Goal: Information Seeking & Learning: Learn about a topic

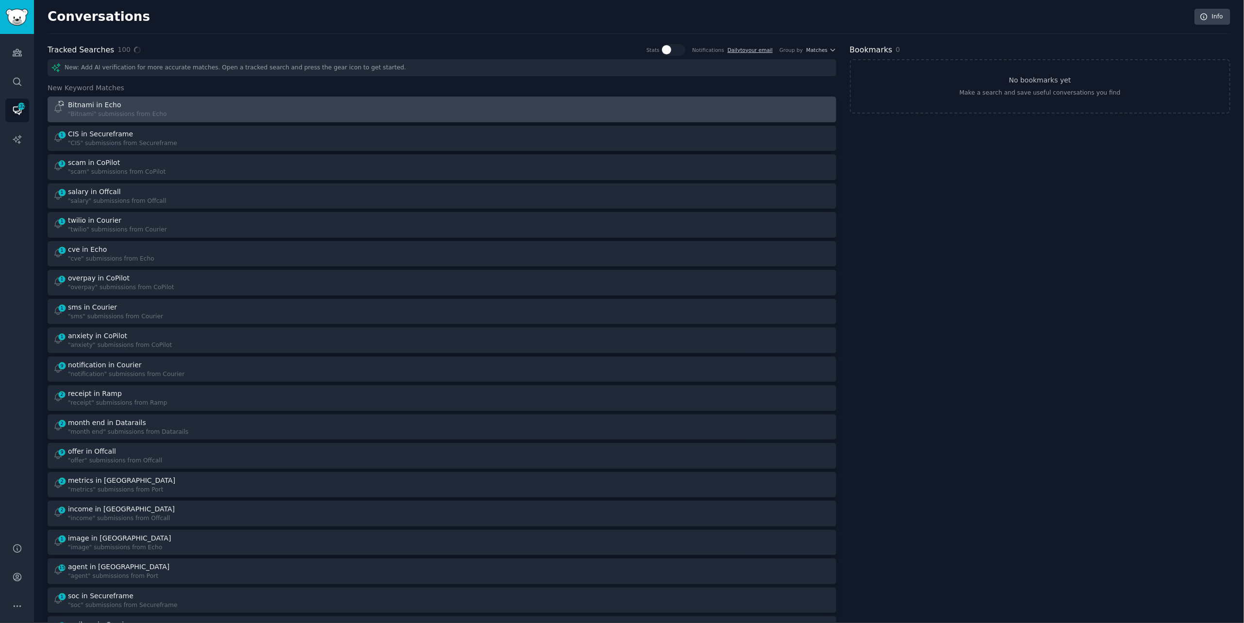
click at [177, 103] on div "Bitnami in Echo "Bitnami" submissions from Echo" at bounding box center [244, 109] width 383 height 19
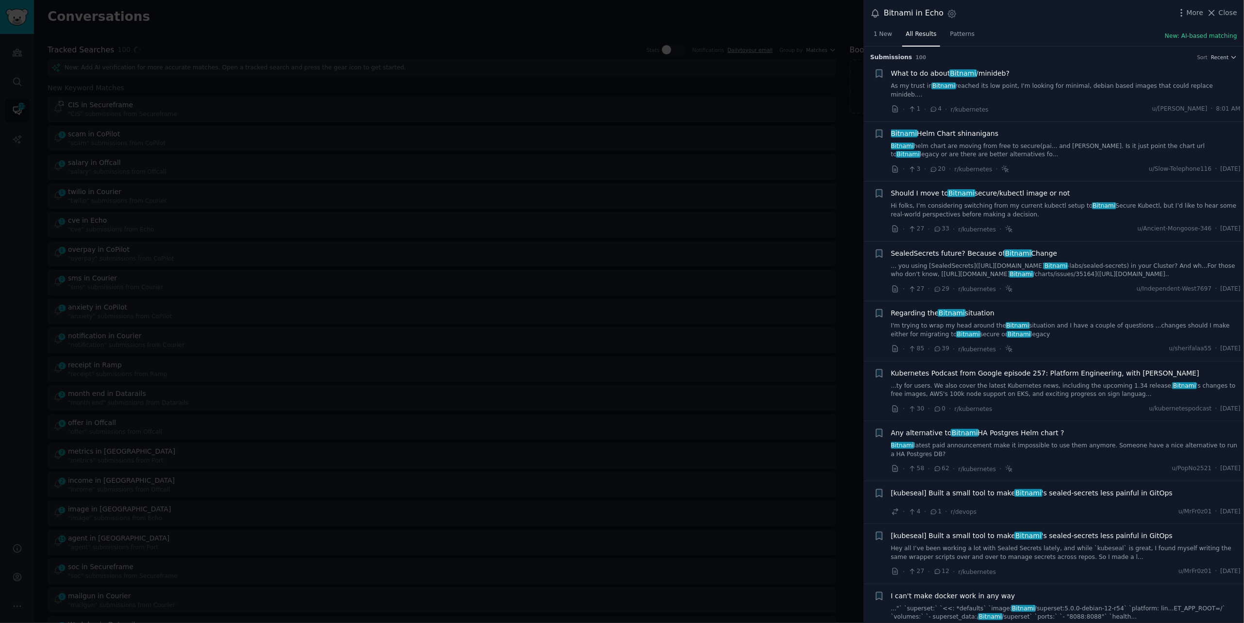
click at [1152, 83] on link "As my trust in Bitnami reached its low point, I'm looking for minimal, debian b…" at bounding box center [1066, 90] width 350 height 17
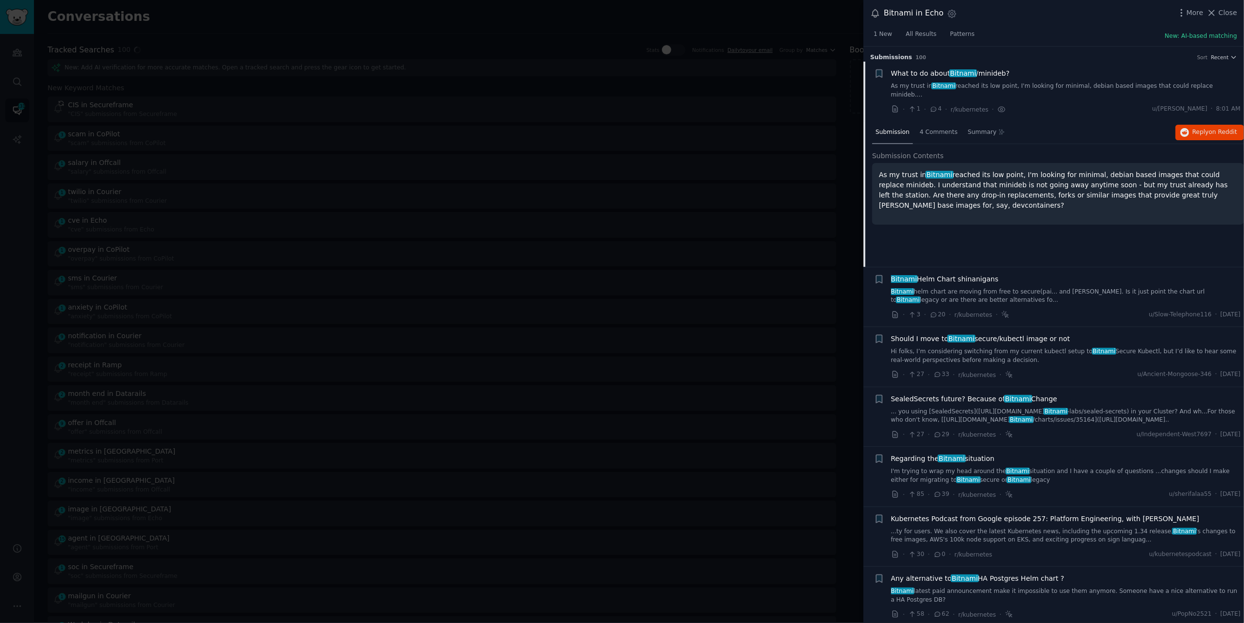
scroll to position [15, 0]
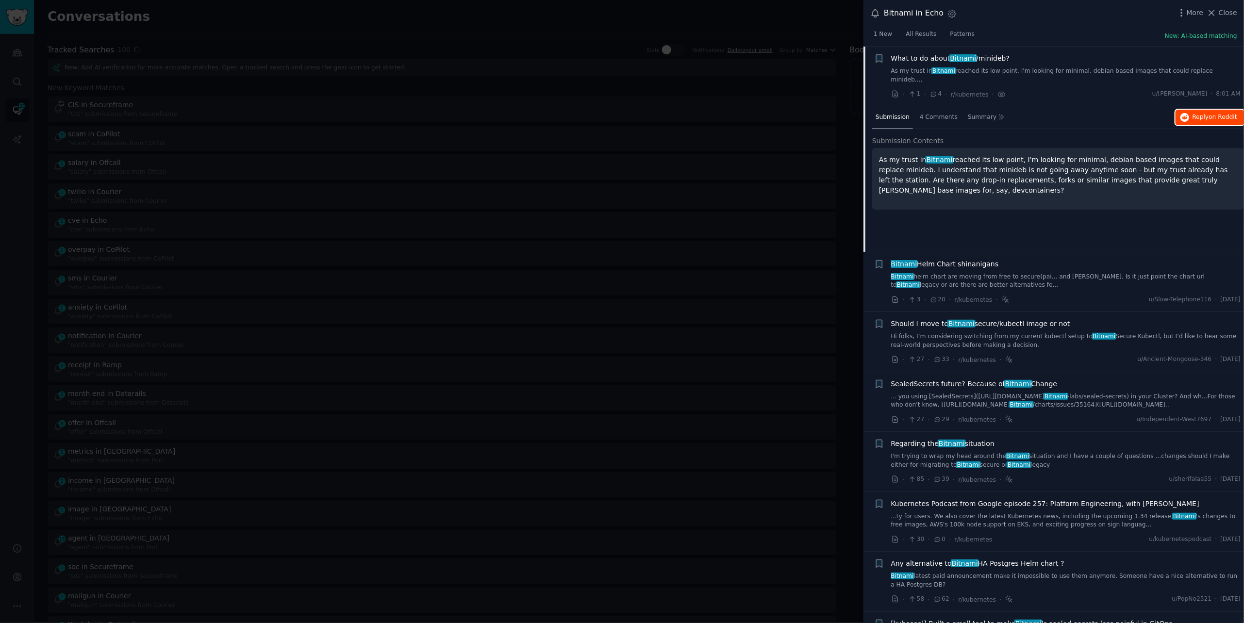
click at [1227, 114] on span "on Reddit" at bounding box center [1223, 117] width 28 height 7
click at [693, 17] on div at bounding box center [622, 311] width 1244 height 623
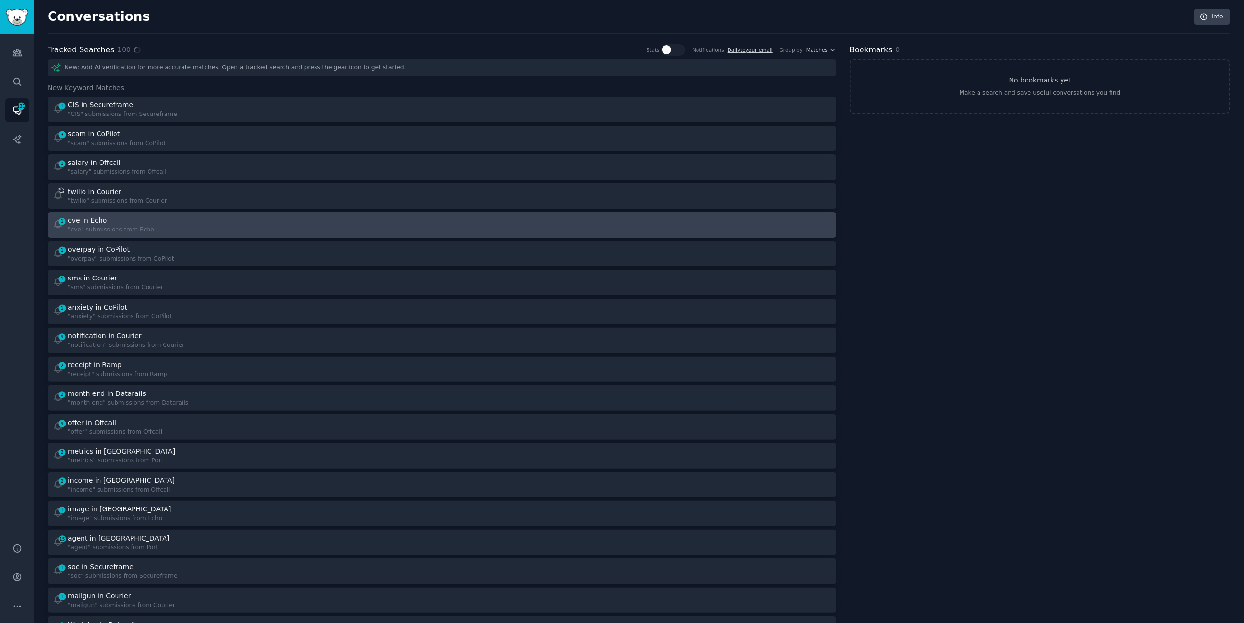
click at [328, 230] on div "1 cve in Echo "cve" submissions from Echo" at bounding box center [244, 225] width 383 height 19
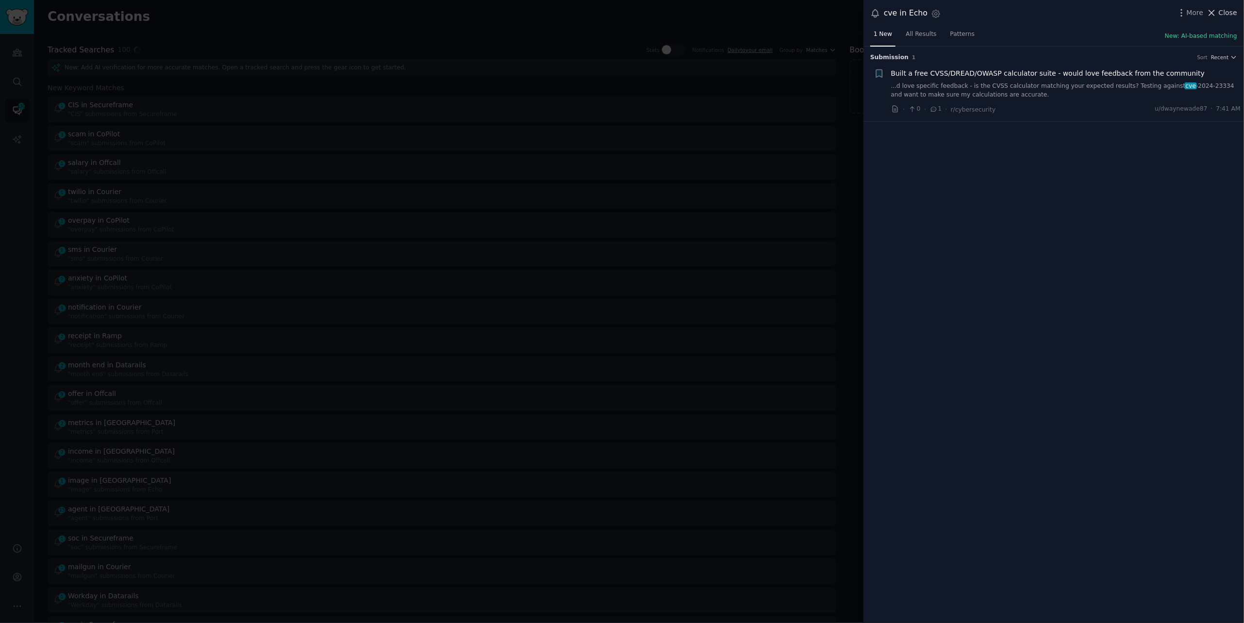
click at [1231, 12] on span "Close" at bounding box center [1228, 13] width 18 height 10
